Goal: Transaction & Acquisition: Purchase product/service

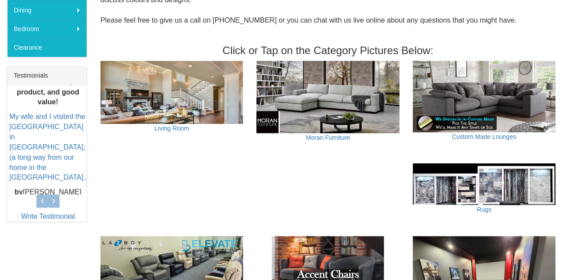
scroll to position [311, 0]
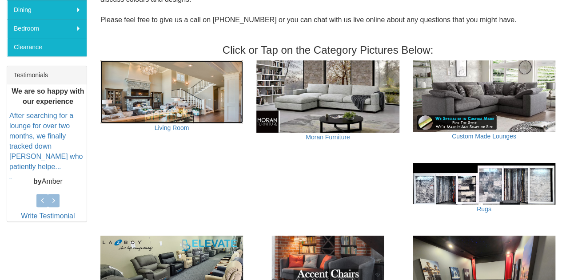
click at [187, 90] on img at bounding box center [171, 91] width 143 height 63
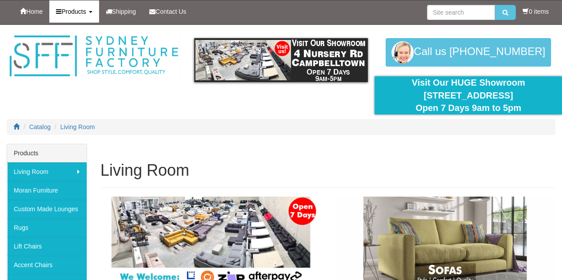
click at [98, 7] on link "Products" at bounding box center [73, 11] width 49 height 22
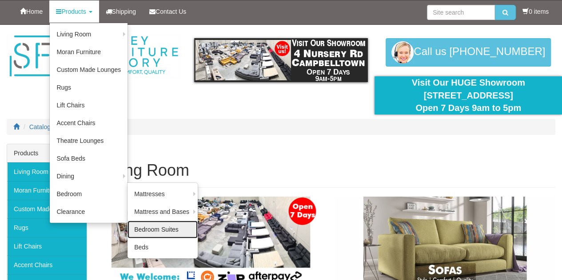
click at [175, 231] on link "Bedroom Suites" at bounding box center [162, 230] width 70 height 18
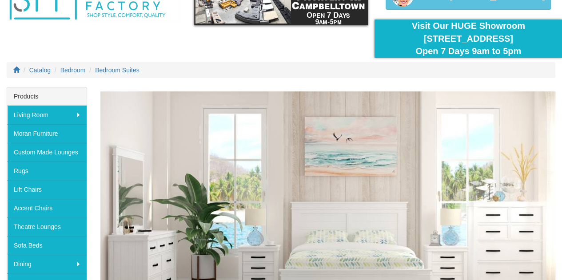
scroll to position [58, 0]
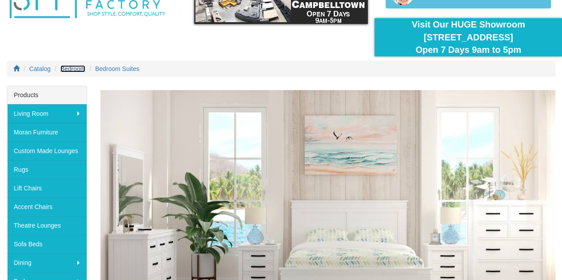
click at [73, 67] on span "Bedroom" at bounding box center [72, 68] width 25 height 7
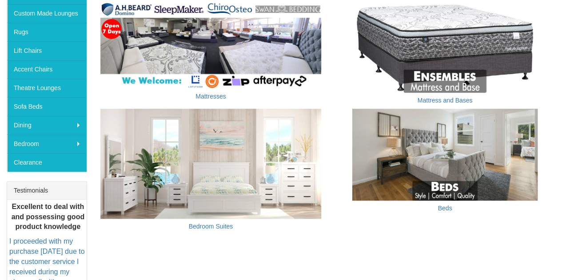
scroll to position [196, 0]
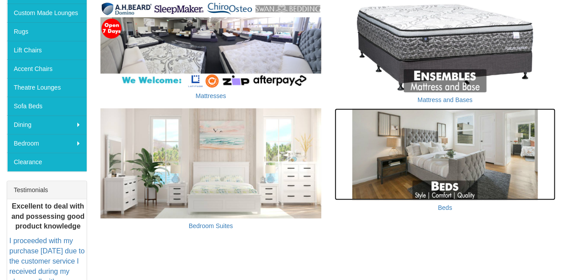
click at [459, 159] on img at bounding box center [444, 154] width 221 height 92
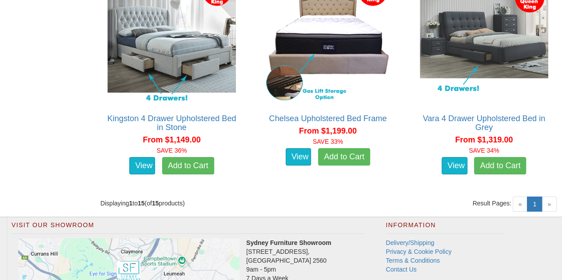
scroll to position [1434, 0]
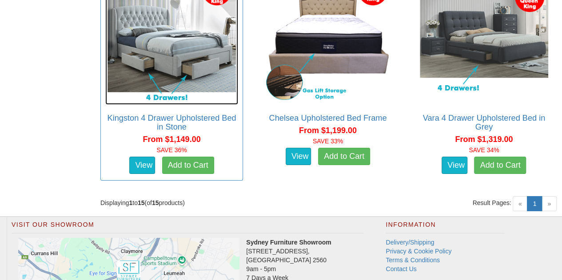
click at [189, 39] on img at bounding box center [171, 38] width 133 height 133
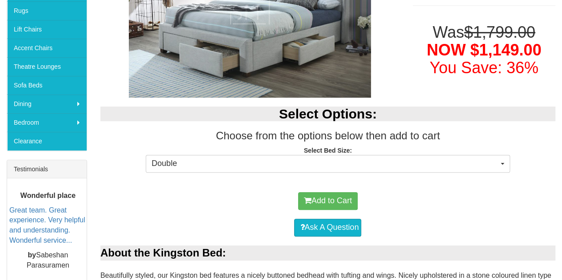
scroll to position [217, 0]
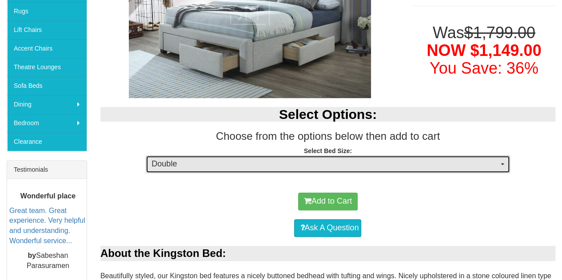
click at [287, 162] on span "Double" at bounding box center [324, 165] width 346 height 12
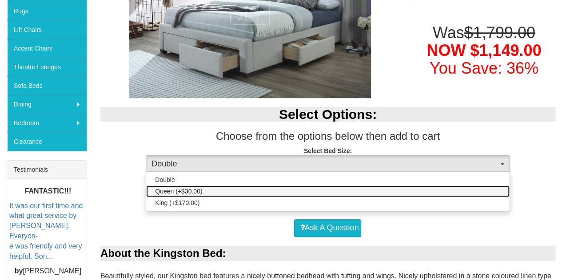
click at [210, 191] on link "Queen (+$30.00)" at bounding box center [327, 192] width 363 height 12
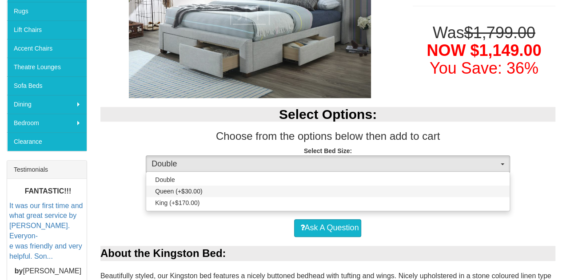
select select "1300"
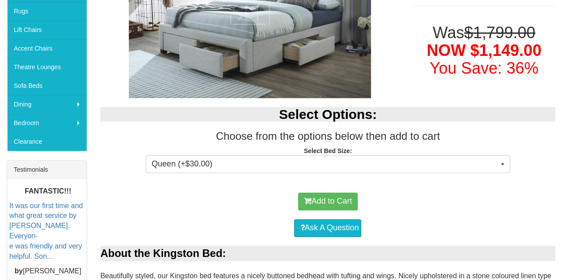
drag, startPoint x: 210, startPoint y: 191, endPoint x: 169, endPoint y: 207, distance: 44.5
click at [169, 207] on div "Add to Cart" at bounding box center [328, 201] width 446 height 27
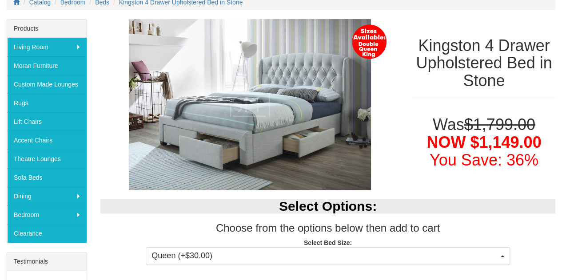
scroll to position [0, 0]
